Goal: Navigation & Orientation: Understand site structure

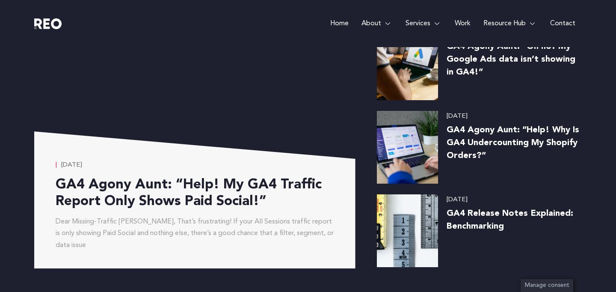
scroll to position [3506, 0]
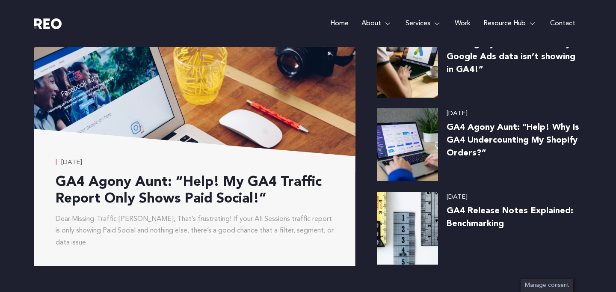
click at [464, 23] on link "Work" at bounding box center [462, 23] width 29 height 47
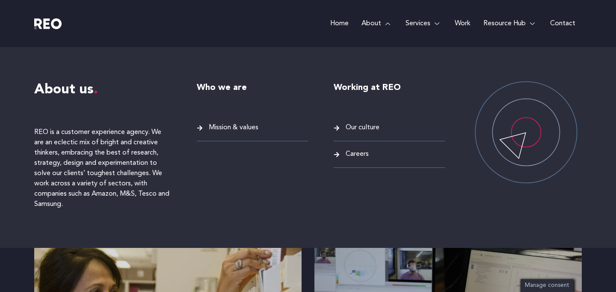
click at [357, 126] on span "Our culture" at bounding box center [361, 128] width 36 height 12
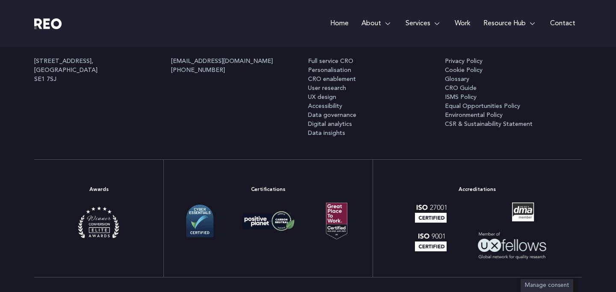
scroll to position [612, 0]
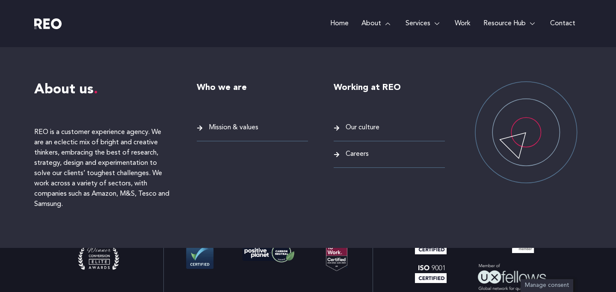
click at [229, 126] on span "Mission & values" at bounding box center [233, 128] width 52 height 12
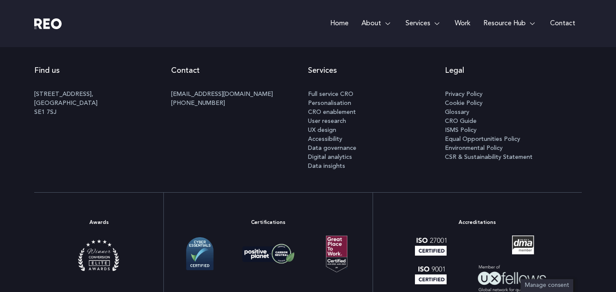
scroll to position [3050, 0]
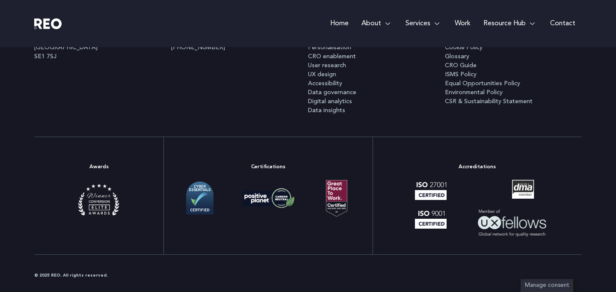
click at [46, 25] on img at bounding box center [47, 23] width 27 height 11
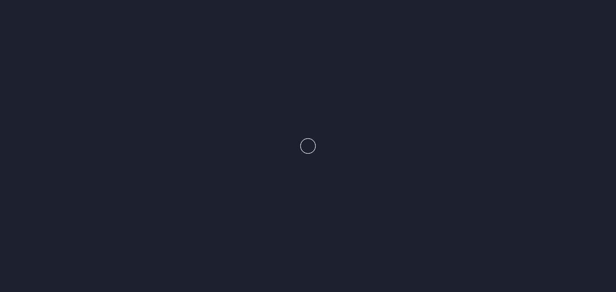
scroll to position [3036, 0]
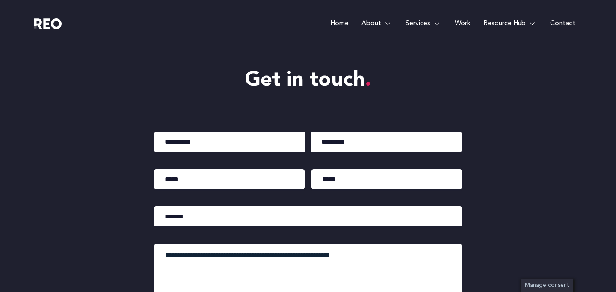
scroll to position [4085, 0]
